Goal: Task Accomplishment & Management: Use online tool/utility

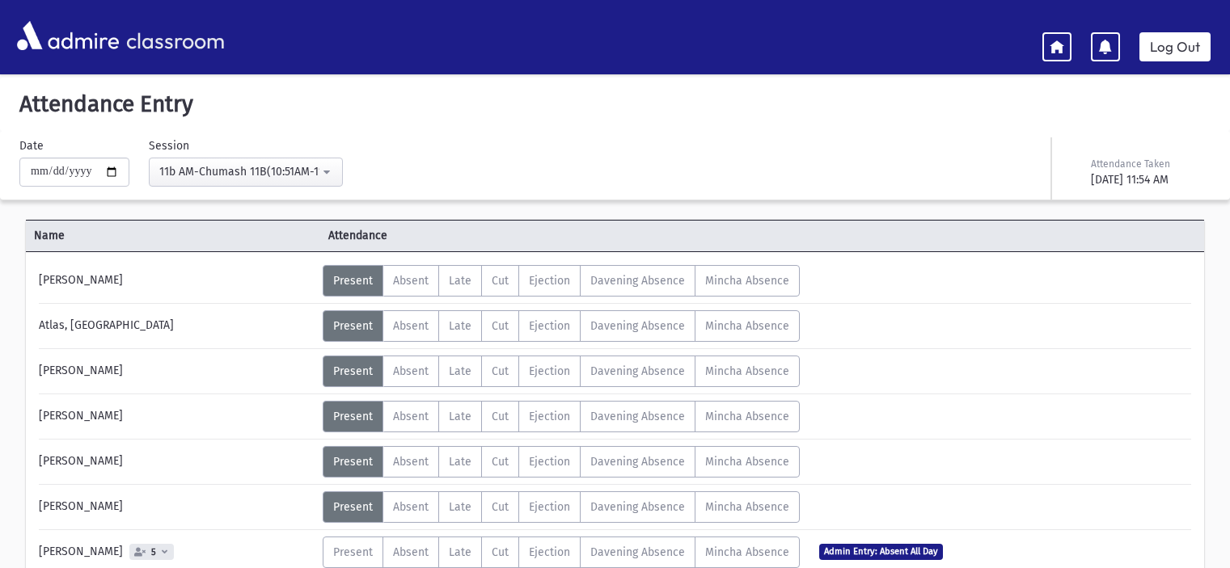
scroll to position [728, 0]
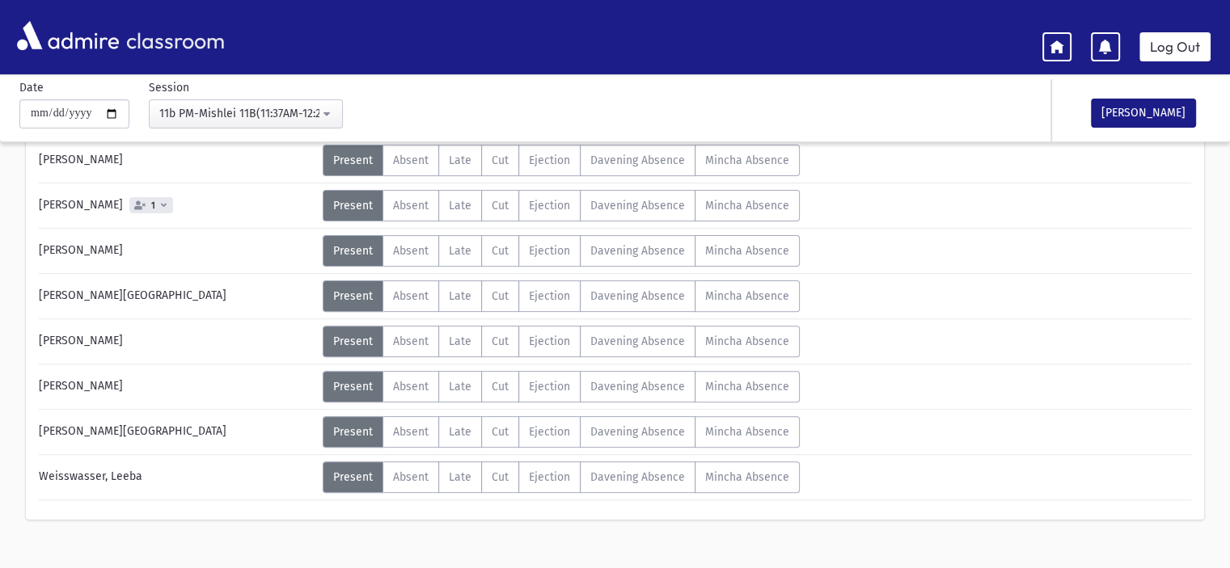
scroll to position [485, 0]
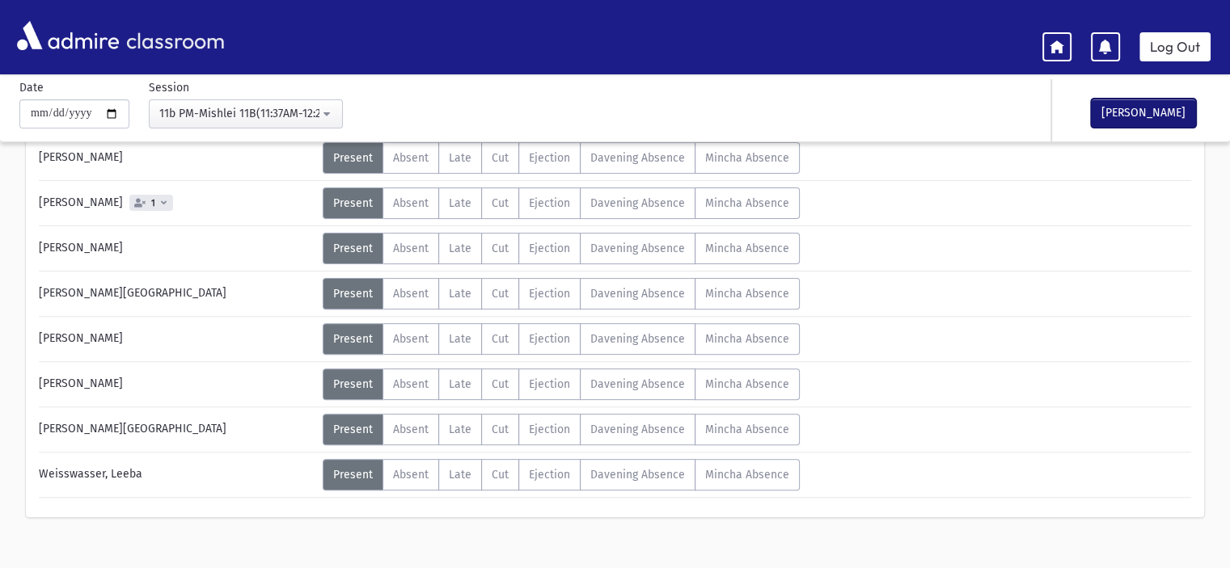
click at [1136, 111] on button "[PERSON_NAME]" at bounding box center [1143, 113] width 105 height 29
